Goal: Task Accomplishment & Management: Manage account settings

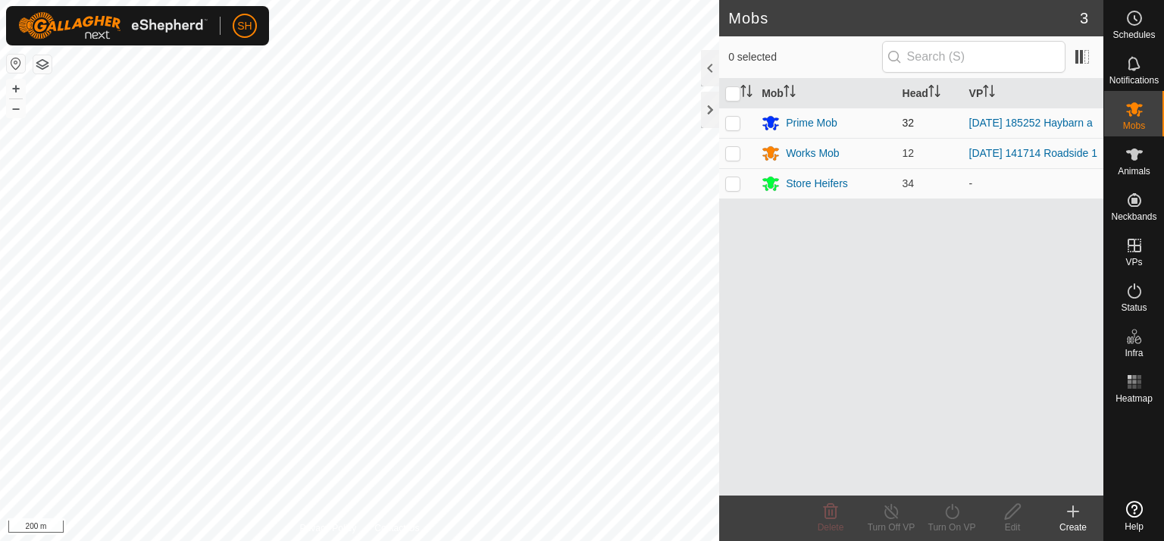
click at [737, 125] on p-checkbox at bounding box center [732, 123] width 15 height 12
checkbox input "true"
click at [892, 514] on line at bounding box center [891, 512] width 12 height 12
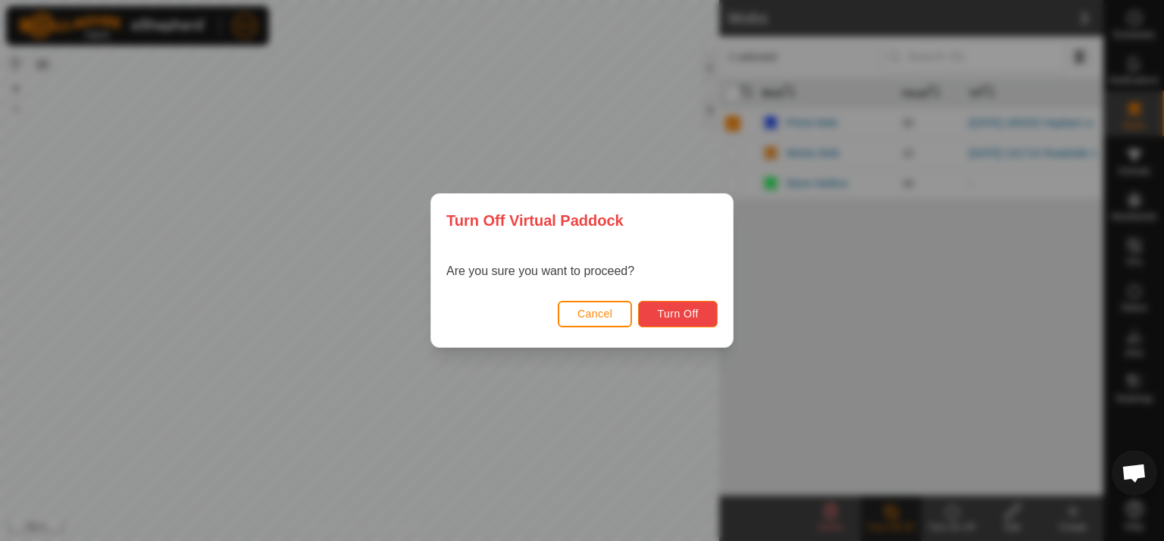
click at [692, 317] on span "Turn Off" at bounding box center [678, 314] width 42 height 12
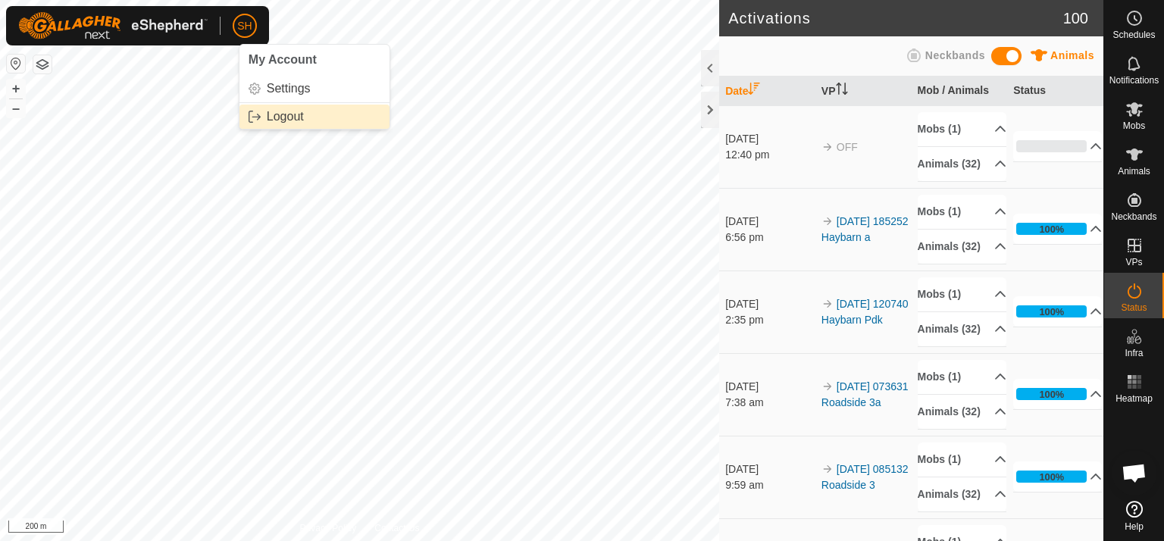
click at [284, 117] on link "Logout" at bounding box center [314, 117] width 150 height 24
